Goal: Task Accomplishment & Management: Complete application form

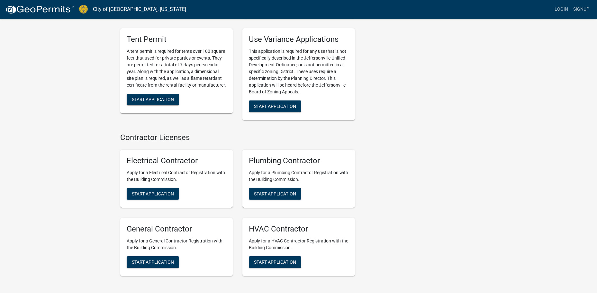
scroll to position [1255, 0]
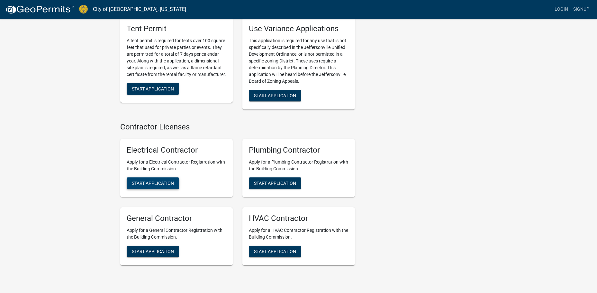
click at [150, 177] on button "Start Application" at bounding box center [153, 183] width 52 height 12
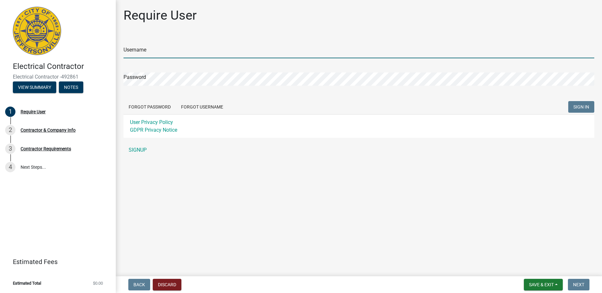
type input "wth"
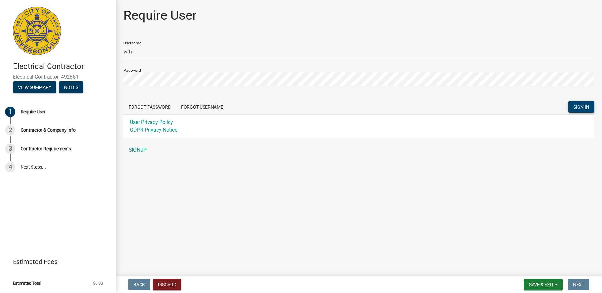
click at [584, 105] on span "SIGN IN" at bounding box center [582, 106] width 16 height 5
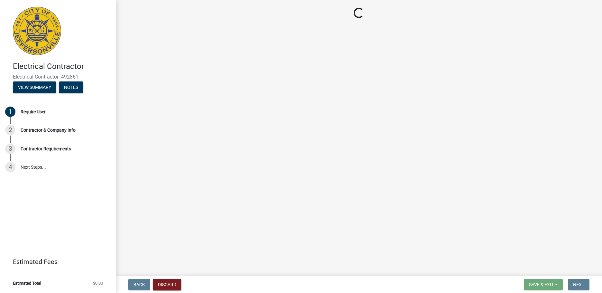
select select "FL"
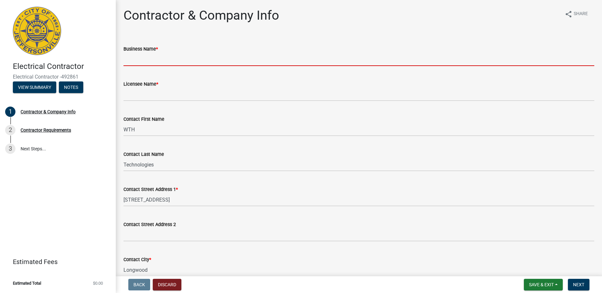
click at [165, 64] on input "Business Name *" at bounding box center [359, 59] width 471 height 13
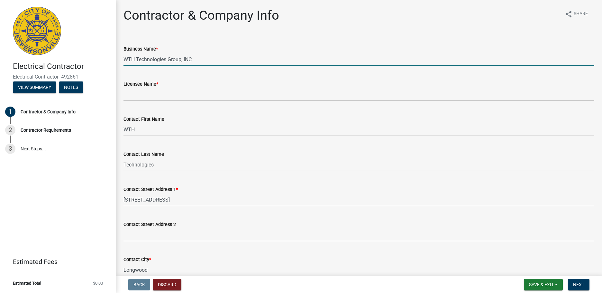
type input "WTH Technologies Group, INC"
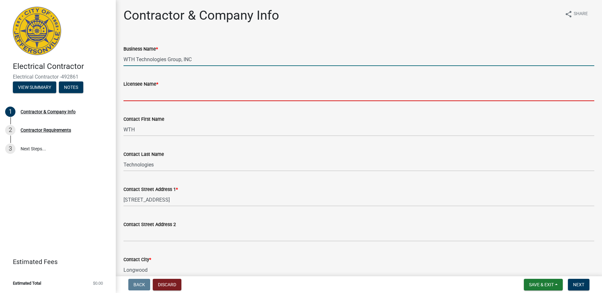
click at [166, 92] on input "Licensee Name *" at bounding box center [359, 94] width 471 height 13
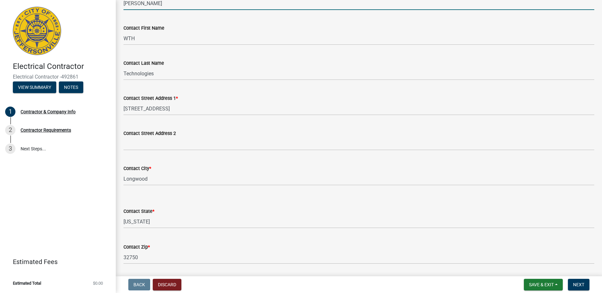
scroll to position [97, 0]
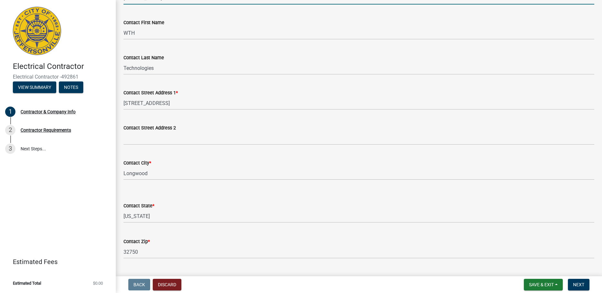
type input "[PERSON_NAME]"
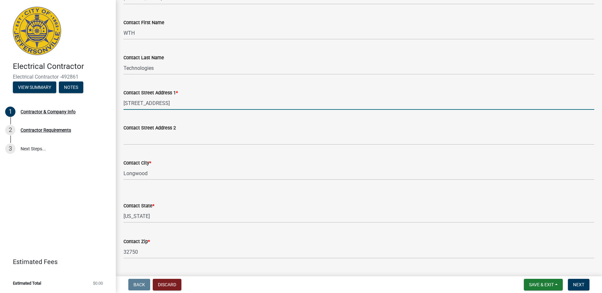
drag, startPoint x: 202, startPoint y: 101, endPoint x: 119, endPoint y: 102, distance: 83.0
click at [119, 102] on div "Contact Street Address 1 * [STREET_ADDRESS]" at bounding box center [359, 95] width 481 height 30
type input "P"
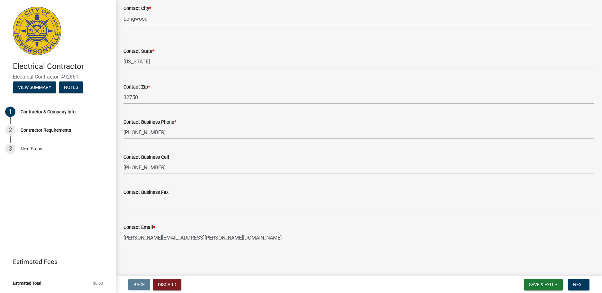
scroll to position [252, 0]
type input "[STREET_ADDRESS]"
click at [584, 284] on span "Next" at bounding box center [578, 284] width 11 height 5
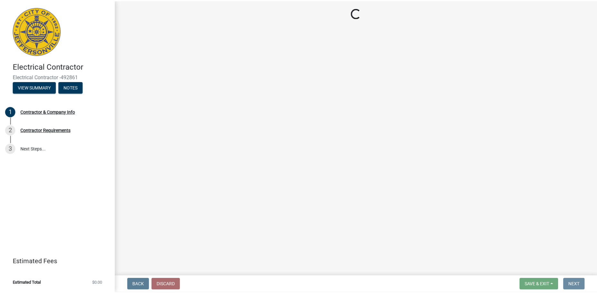
scroll to position [0, 0]
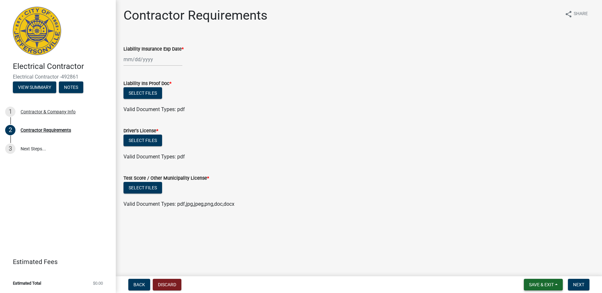
click at [547, 286] on span "Save & Exit" at bounding box center [541, 284] width 25 height 5
click at [531, 267] on button "Save & Exit" at bounding box center [537, 267] width 51 height 15
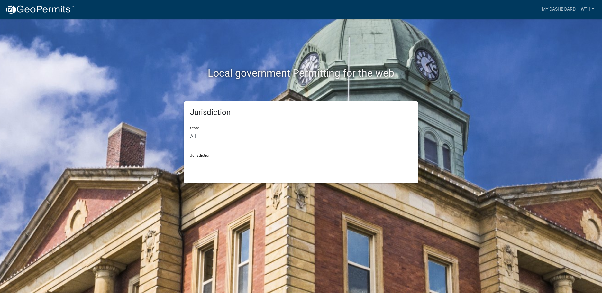
click at [207, 134] on select "All [US_STATE] [US_STATE] [US_STATE] [US_STATE] [US_STATE] [US_STATE] [US_STATE…" at bounding box center [301, 136] width 222 height 13
select select "[US_STATE]"
click at [190, 130] on select "All [US_STATE] [US_STATE] [US_STATE] [US_STATE] [US_STATE] [US_STATE] [US_STATE…" at bounding box center [301, 136] width 222 height 13
click at [204, 157] on div "Jurisdiction City of [GEOGRAPHIC_DATA], [US_STATE] City of [GEOGRAPHIC_DATA], […" at bounding box center [301, 159] width 222 height 22
click at [210, 166] on select "City of [GEOGRAPHIC_DATA], [US_STATE] City of [GEOGRAPHIC_DATA], [US_STATE] Cit…" at bounding box center [301, 163] width 222 height 13
